Goal: Task Accomplishment & Management: Manage account settings

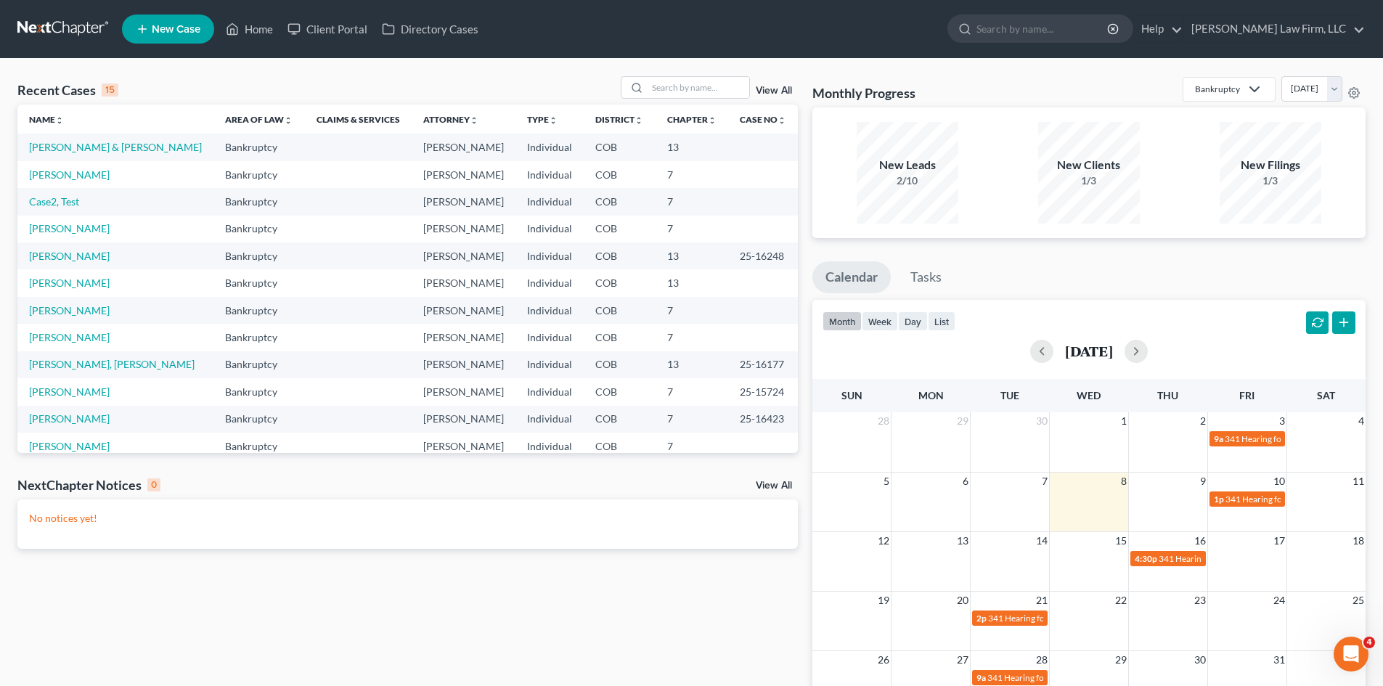
click at [356, 43] on ul "New Case Home Client Portal Directory Cases - No Result - See all results Or Pr…" at bounding box center [744, 29] width 1244 height 38
click at [352, 28] on link "Client Portal" at bounding box center [327, 29] width 94 height 26
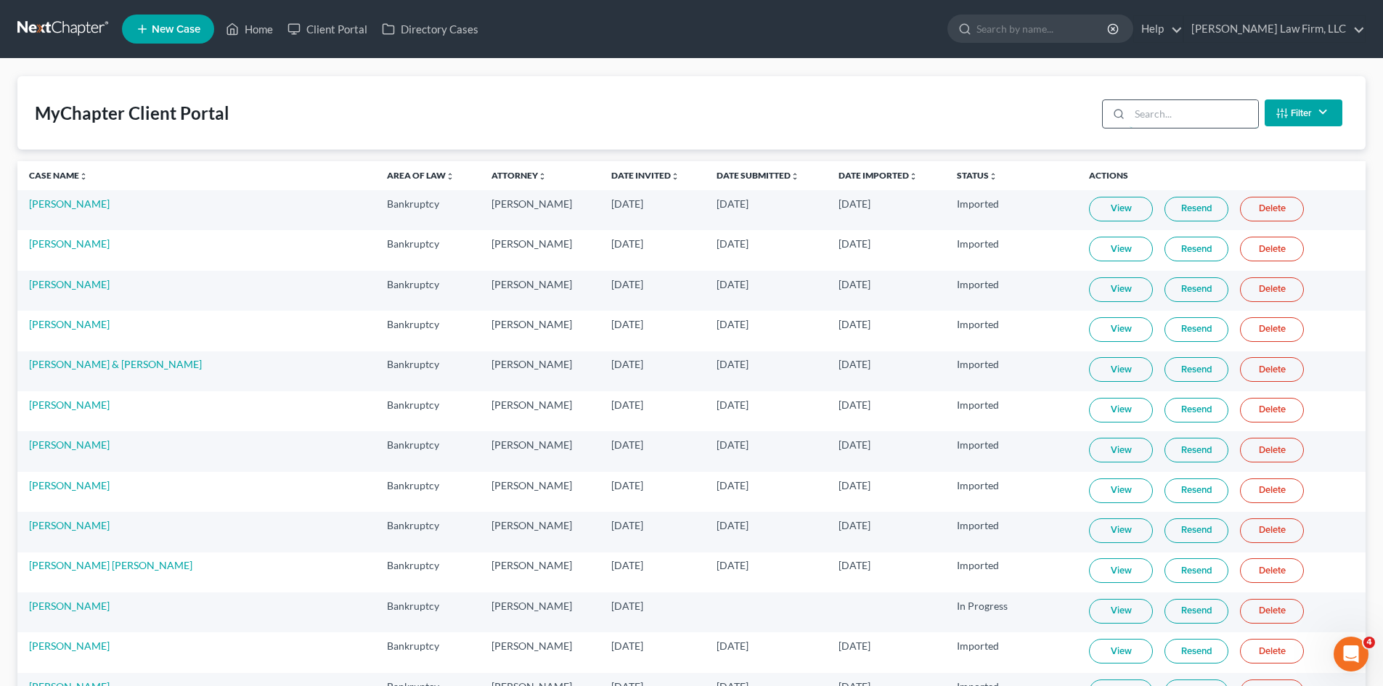
click at [1154, 124] on input "search" at bounding box center [1194, 114] width 128 height 28
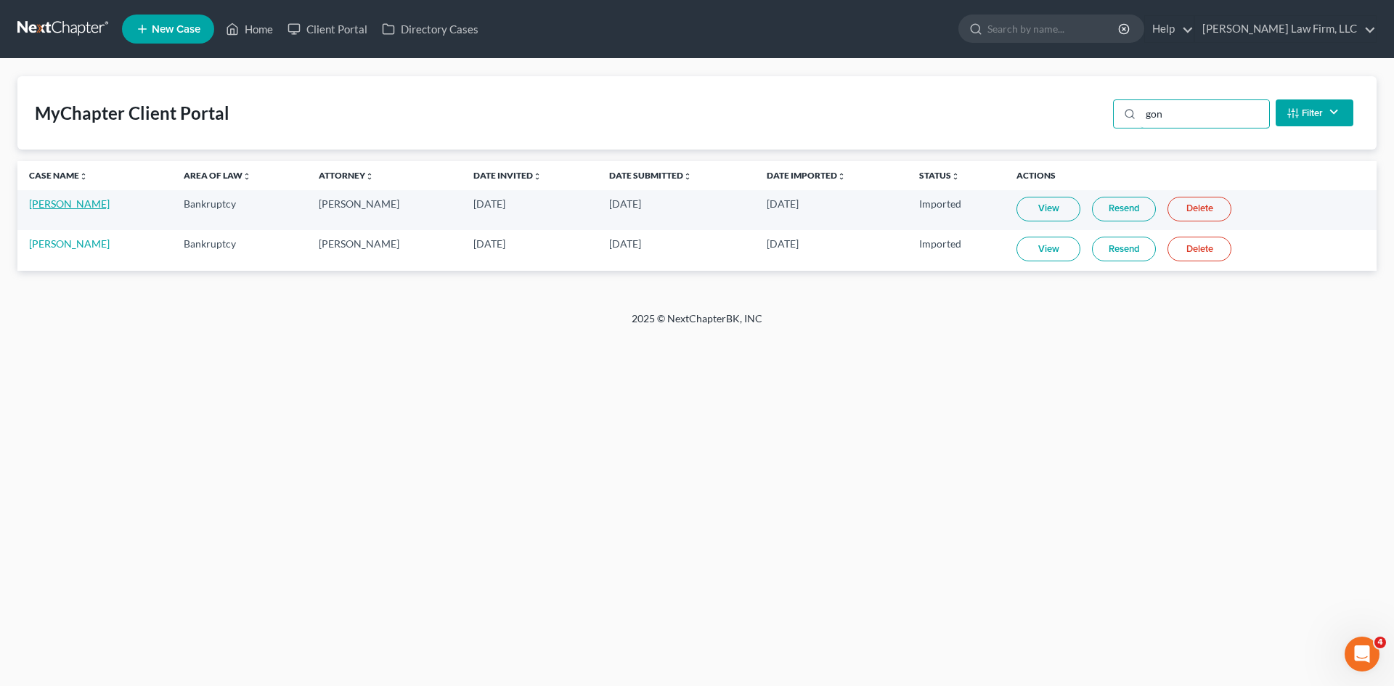
type input "gon"
click at [60, 208] on link "[PERSON_NAME]" at bounding box center [69, 203] width 81 height 12
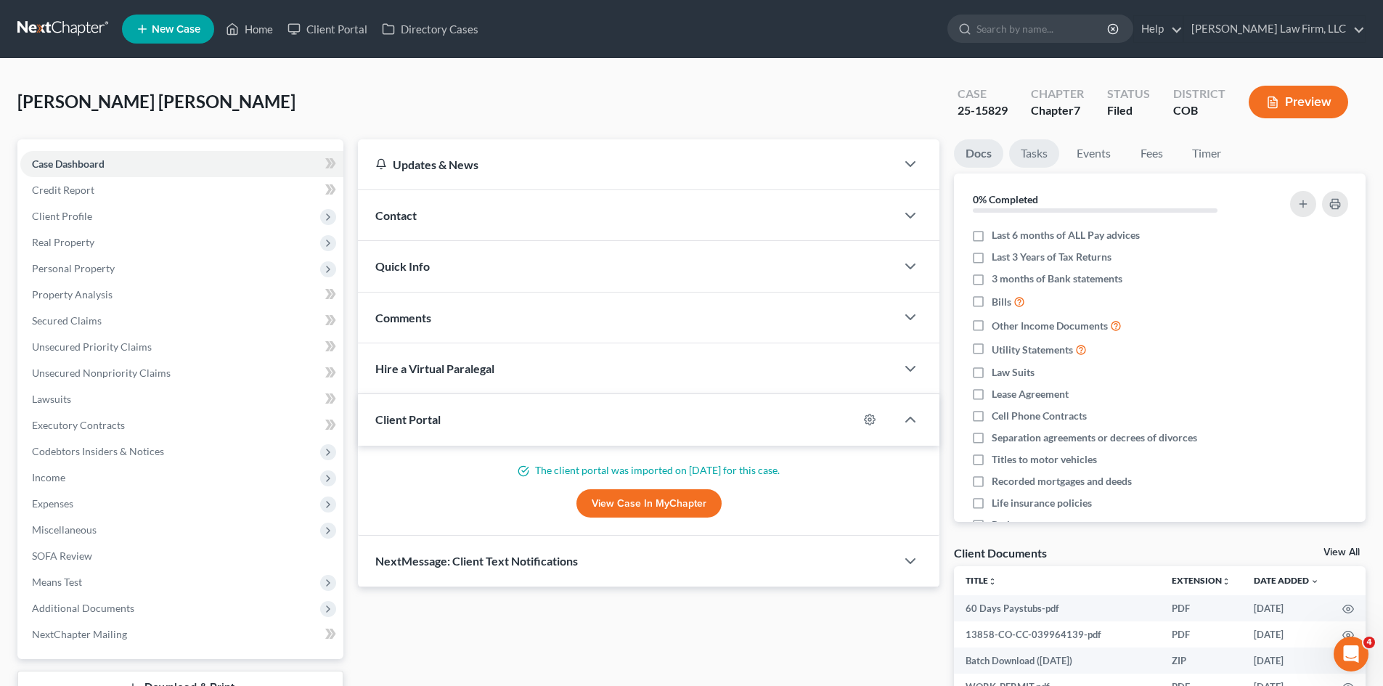
click at [1037, 158] on link "Tasks" at bounding box center [1034, 153] width 50 height 28
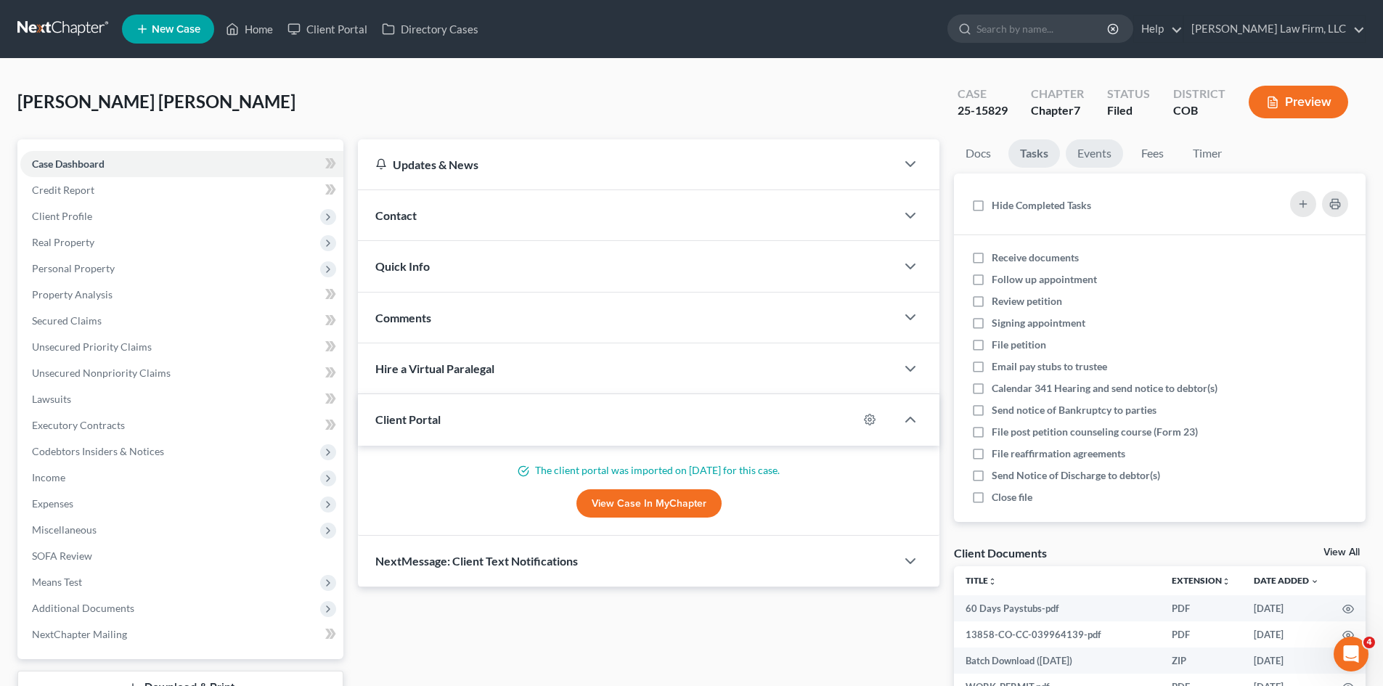
click at [1101, 155] on link "Events" at bounding box center [1094, 153] width 57 height 28
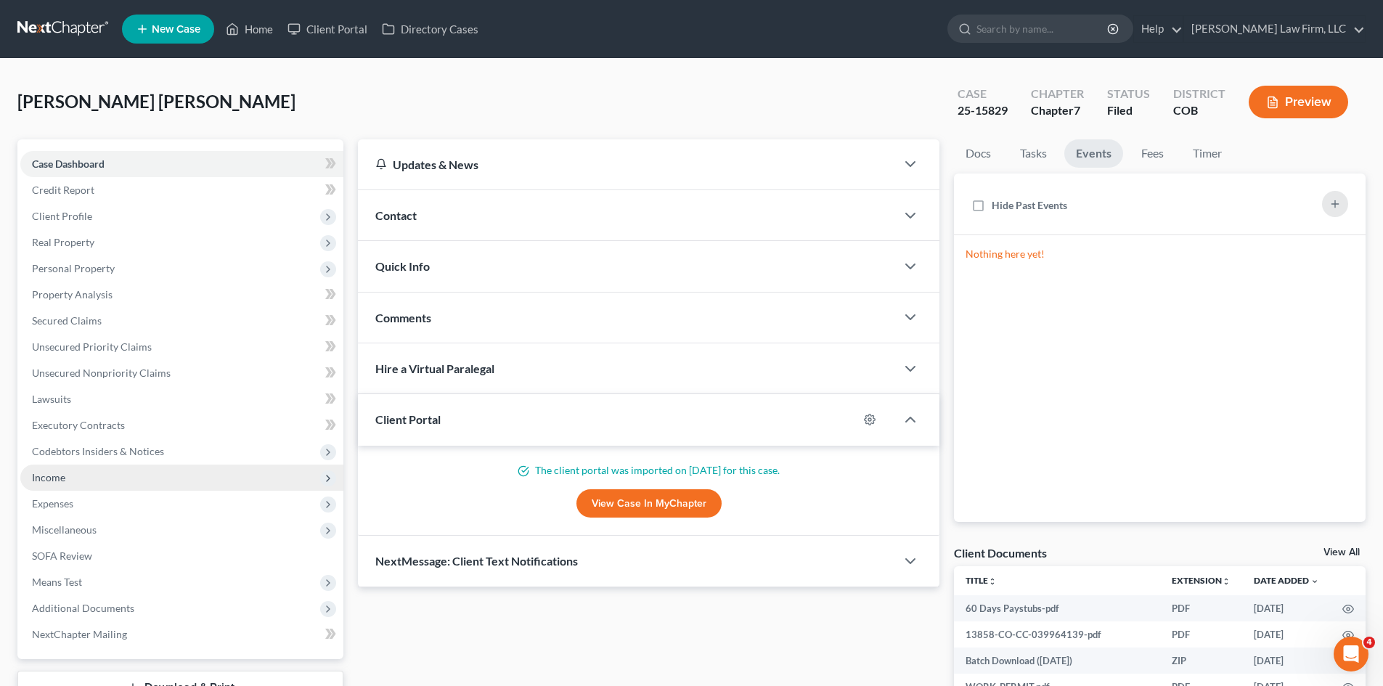
click at [30, 475] on span "Income" at bounding box center [181, 478] width 323 height 26
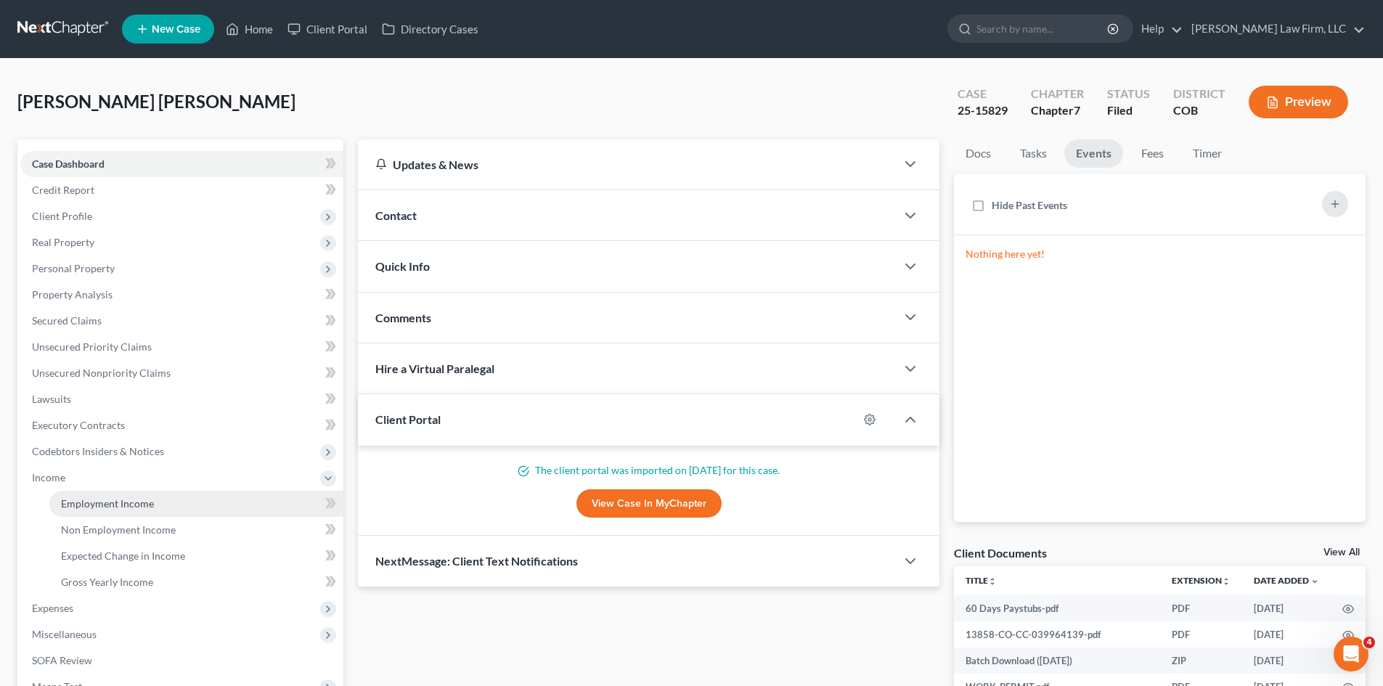
click at [90, 504] on span "Employment Income" at bounding box center [107, 503] width 93 height 12
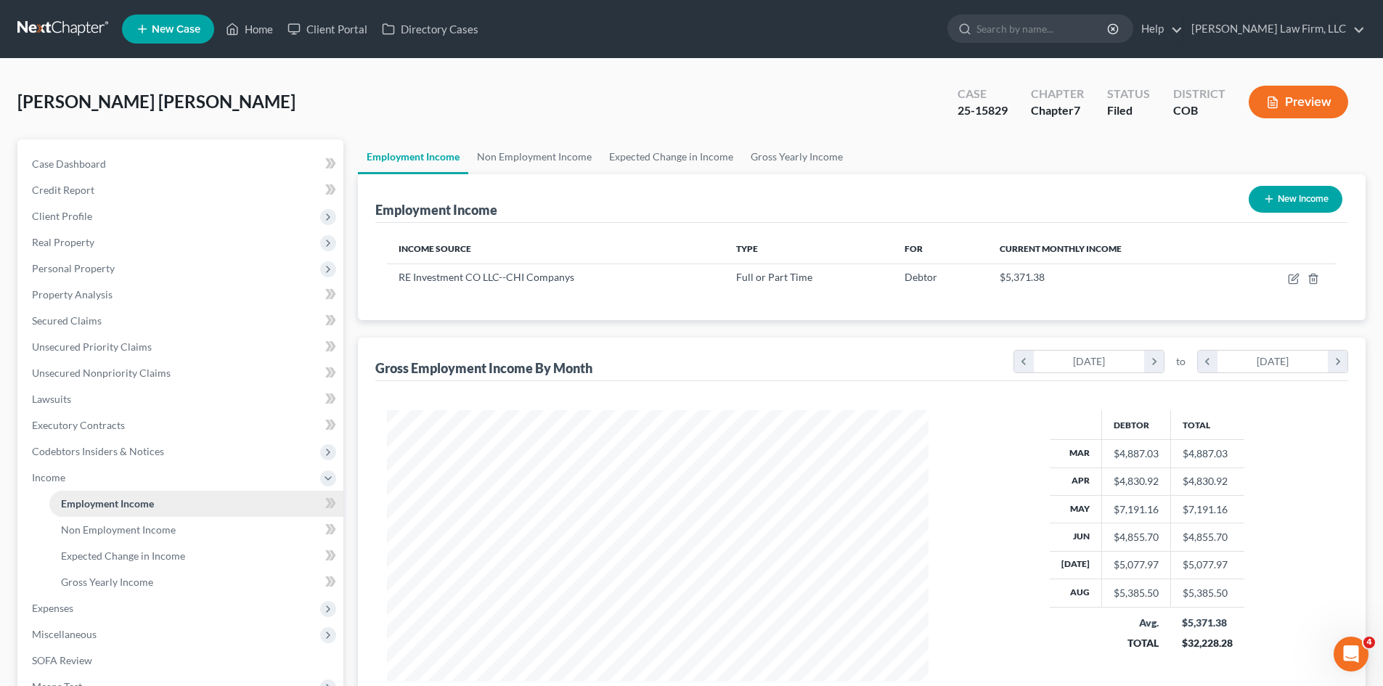
scroll to position [271, 571]
